Goal: Information Seeking & Learning: Find specific fact

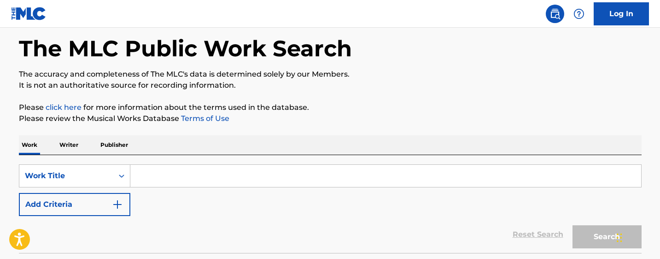
scroll to position [41, 0]
click at [152, 177] on input "Search Form" at bounding box center [385, 175] width 511 height 22
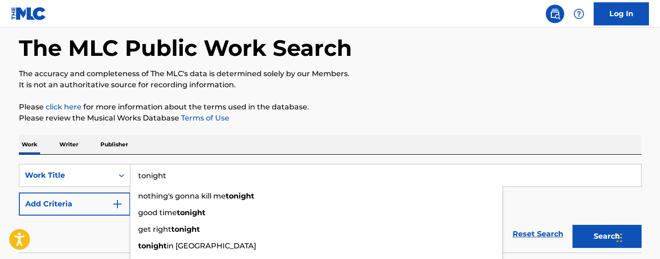
type input "tonight"
click at [110, 203] on button "Add Criteria" at bounding box center [75, 203] width 112 height 23
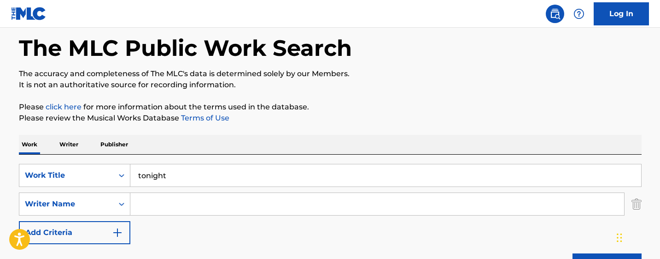
click at [158, 199] on input "Search Form" at bounding box center [377, 204] width 494 height 22
paste input "[PERSON_NAME]"
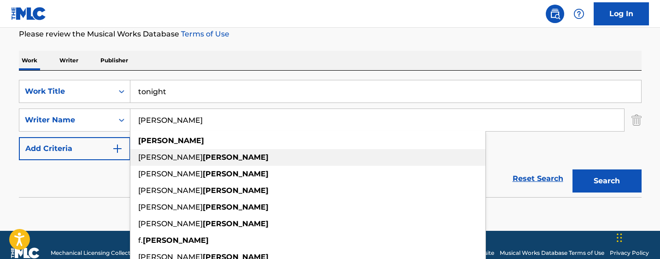
scroll to position [126, 0]
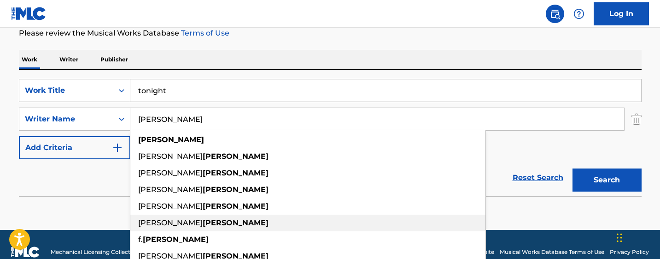
click at [156, 224] on span "[PERSON_NAME]" at bounding box center [170, 222] width 65 height 9
type input "[PERSON_NAME]"
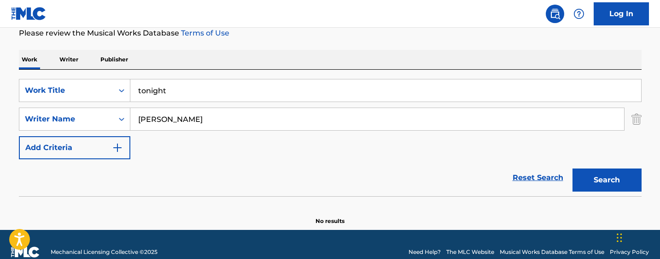
click at [577, 172] on button "Search" at bounding box center [607, 179] width 69 height 23
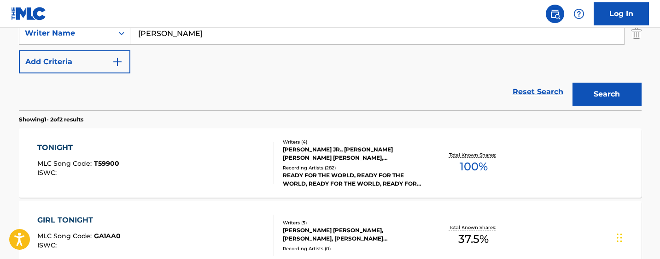
scroll to position [216, 0]
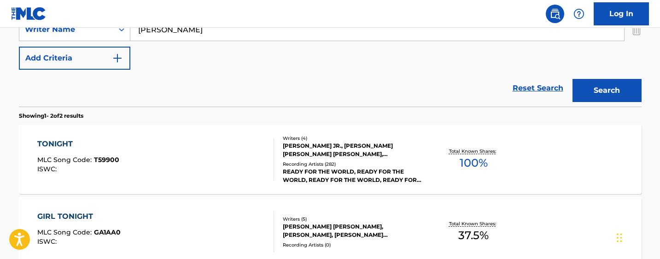
click at [155, 161] on div "TONIGHT MLC Song Code : T59900 ISWC :" at bounding box center [155, 158] width 237 height 41
